Goal: Information Seeking & Learning: Learn about a topic

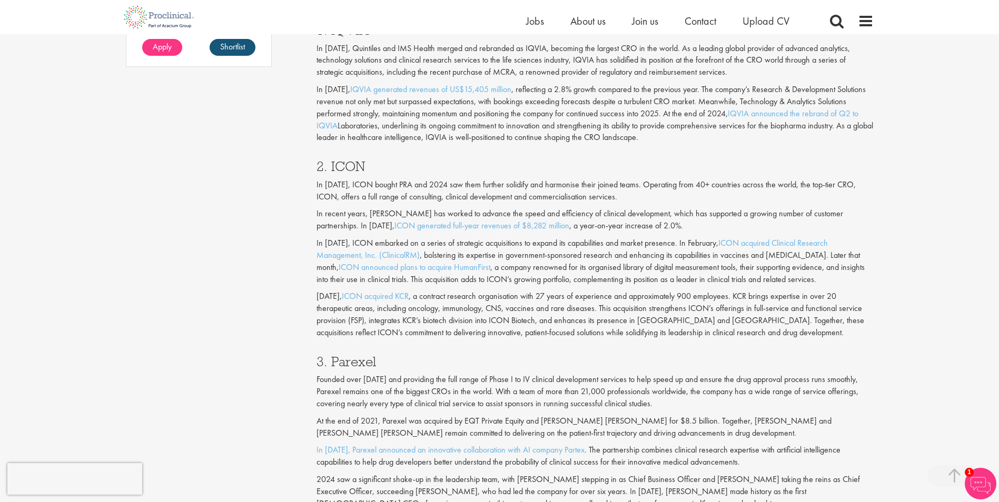
scroll to position [948, 0]
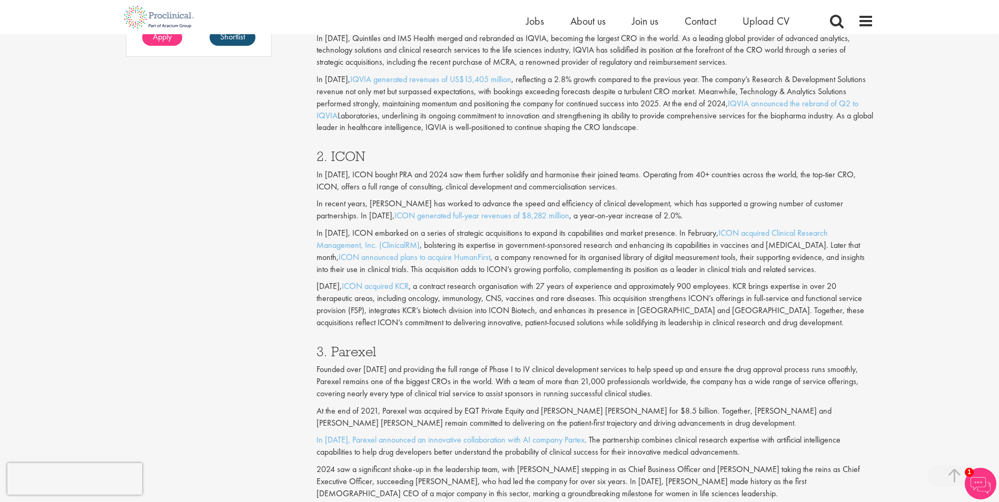
click at [343, 160] on h3 "2. ICON" at bounding box center [594, 157] width 557 height 14
click at [647, 325] on p "[DATE], ICON acquired KCR , a contract research organisation with 27 years of e…" at bounding box center [594, 305] width 557 height 48
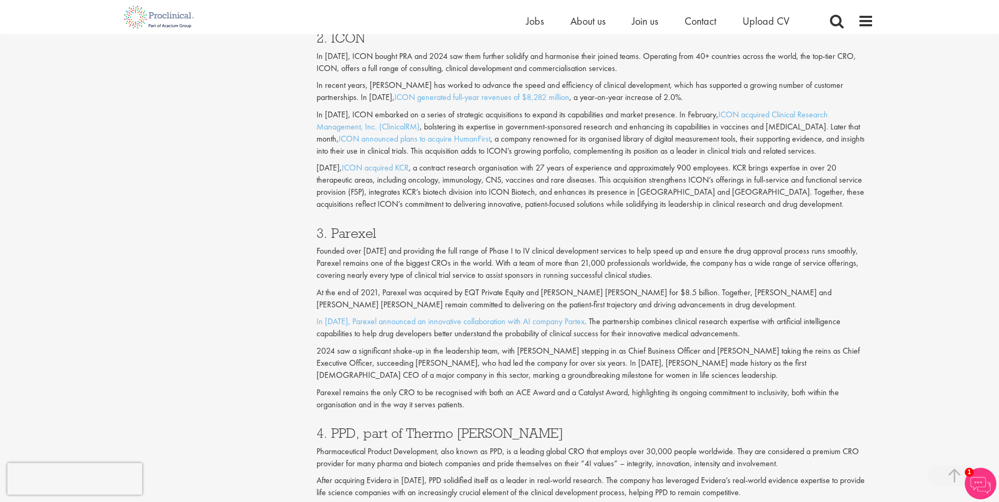
scroll to position [1106, 0]
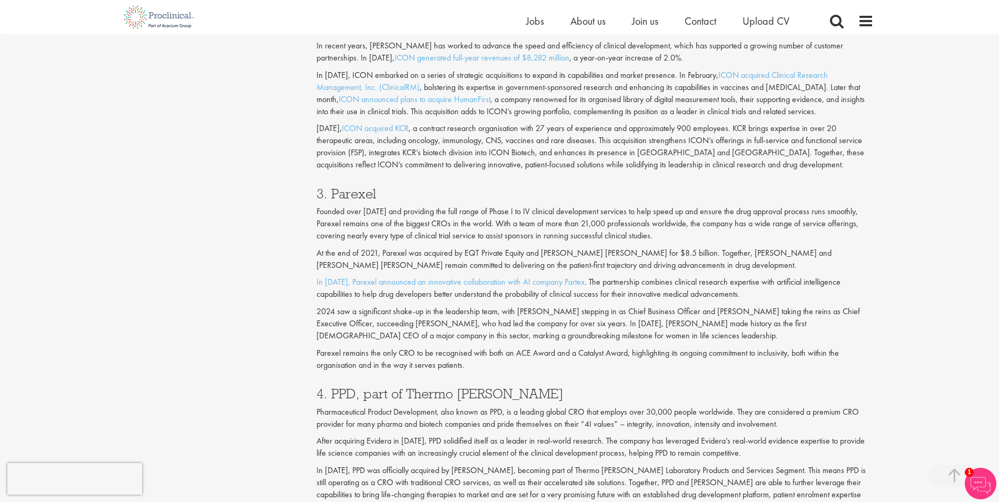
click at [361, 191] on h3 "3. Parexel" at bounding box center [594, 194] width 557 height 14
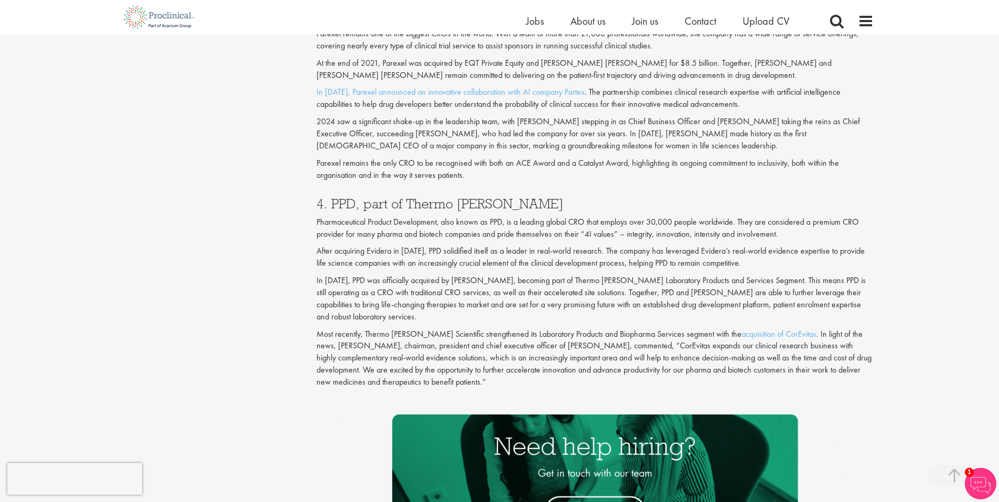
scroll to position [1316, 0]
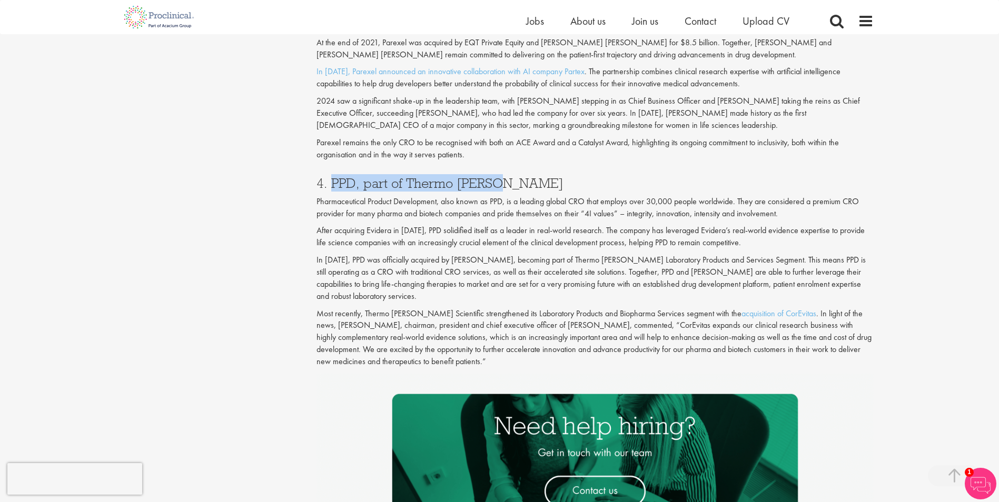
drag, startPoint x: 440, startPoint y: 191, endPoint x: 330, endPoint y: 183, distance: 109.8
click at [330, 183] on h3 "4. PPD, part of Thermo [PERSON_NAME]" at bounding box center [594, 183] width 557 height 14
drag, startPoint x: 330, startPoint y: 183, endPoint x: 349, endPoint y: 183, distance: 19.0
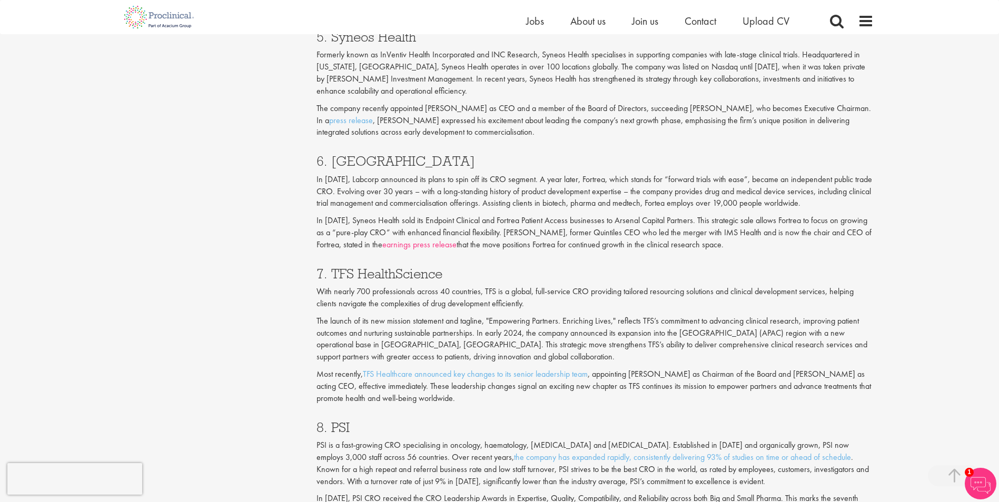
scroll to position [1843, 0]
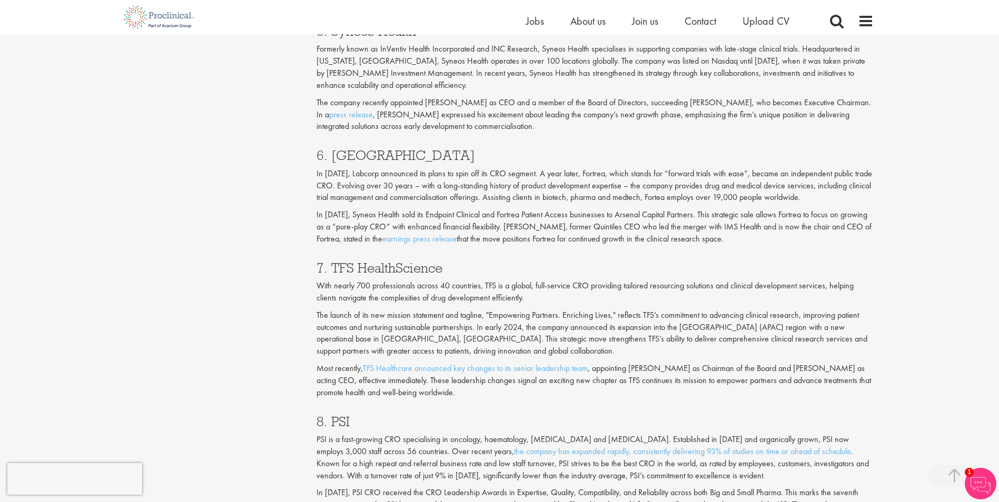
click at [350, 152] on h3 "6. [GEOGRAPHIC_DATA]" at bounding box center [594, 155] width 557 height 14
drag, startPoint x: 398, startPoint y: 268, endPoint x: 334, endPoint y: 272, distance: 63.9
click at [334, 272] on h3 "7. TFS HealthScience" at bounding box center [594, 268] width 557 height 14
drag, startPoint x: 334, startPoint y: 272, endPoint x: 354, endPoint y: 272, distance: 19.5
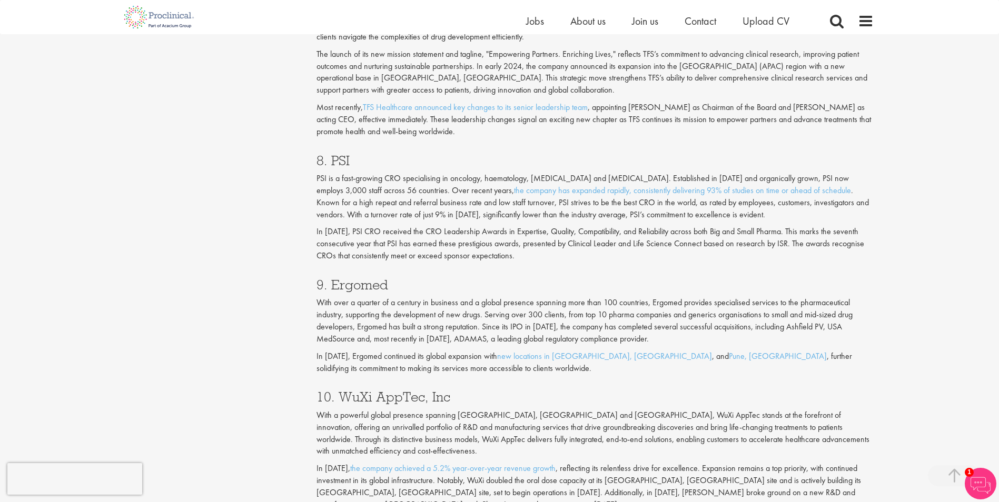
scroll to position [2106, 0]
click at [380, 283] on h3 "9. Ergomed" at bounding box center [594, 283] width 557 height 14
drag, startPoint x: 456, startPoint y: 395, endPoint x: 342, endPoint y: 400, distance: 113.8
click at [342, 400] on h3 "10. WuXi AppTec, Inc" at bounding box center [594, 395] width 557 height 14
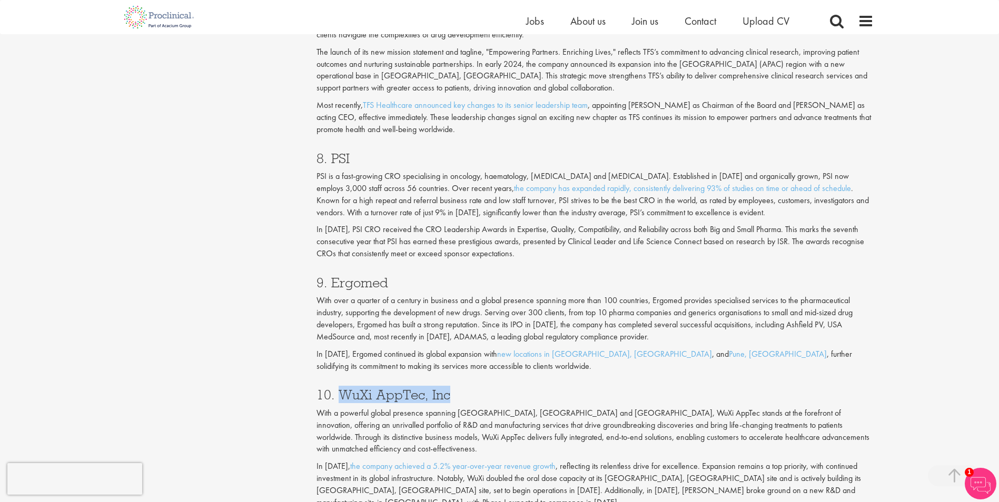
drag, startPoint x: 342, startPoint y: 400, endPoint x: 356, endPoint y: 398, distance: 13.9
